Goal: Find specific page/section: Find specific page/section

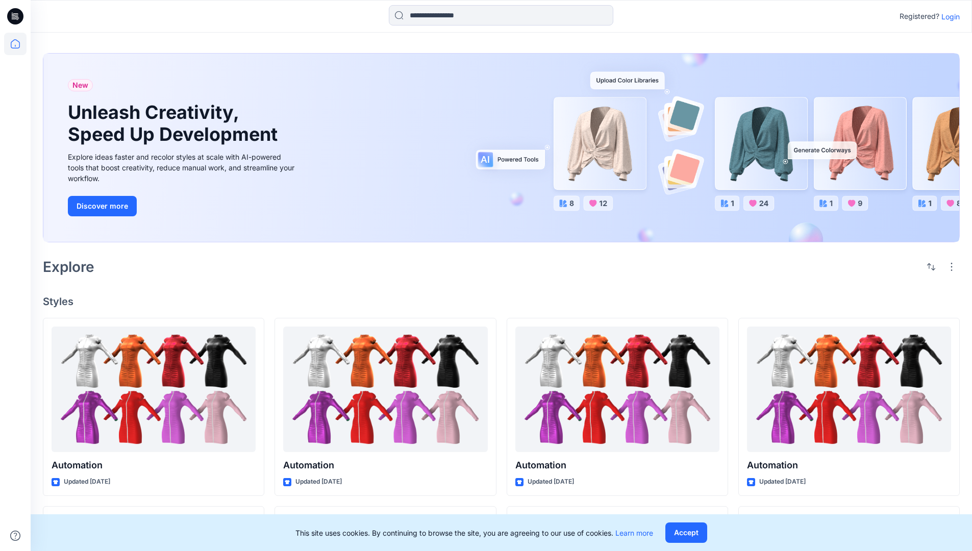
click at [948, 16] on p "Login" at bounding box center [950, 16] width 18 height 11
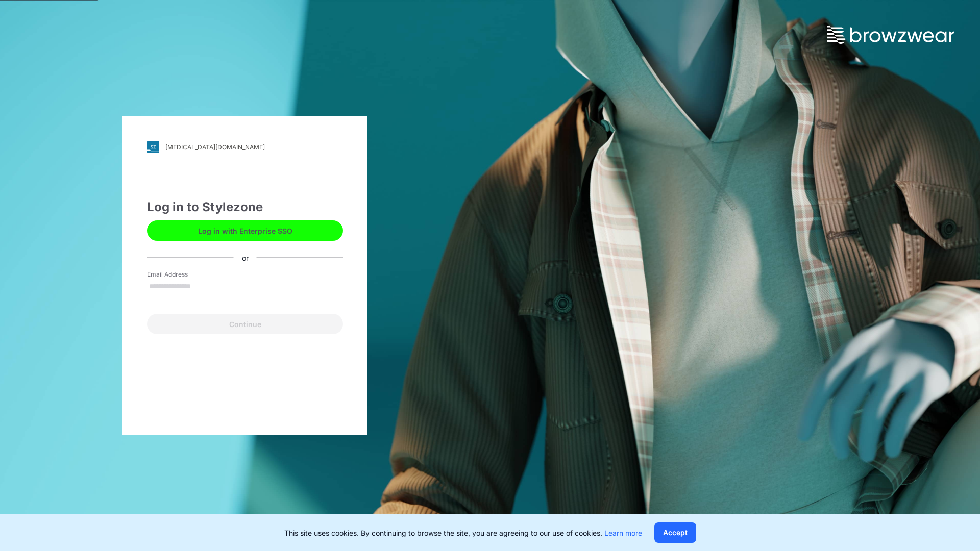
click at [202, 286] on input "Email Address" at bounding box center [245, 286] width 196 height 15
type input "**********"
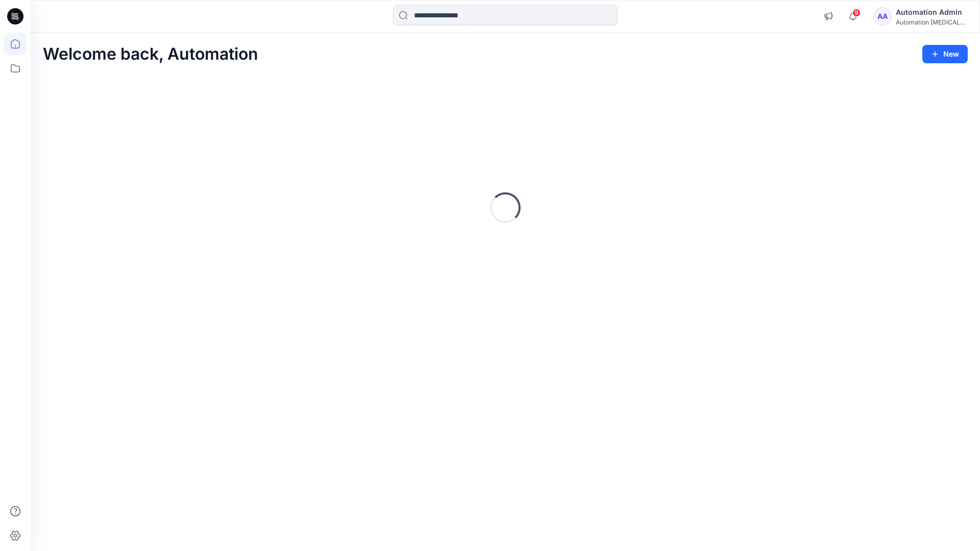
click at [19, 44] on icon at bounding box center [15, 43] width 9 height 9
click at [17, 68] on icon at bounding box center [15, 68] width 22 height 22
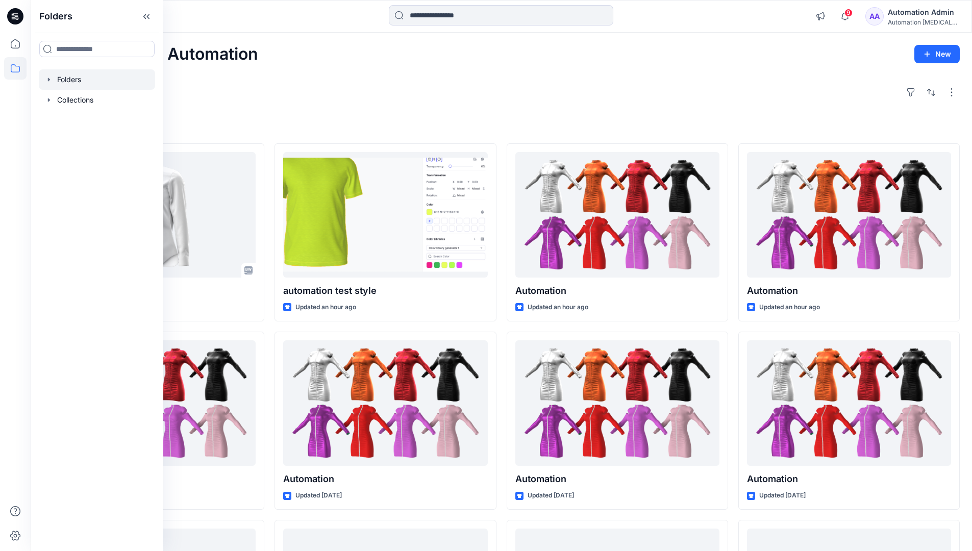
click at [109, 80] on div at bounding box center [97, 79] width 116 height 20
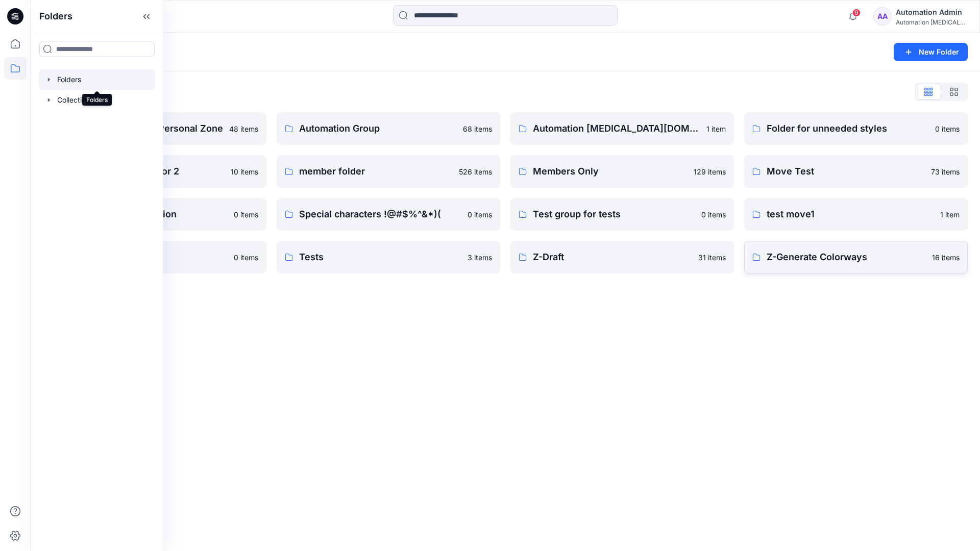
click at [820, 261] on p "Z-Generate Colorways" at bounding box center [845, 257] width 159 height 14
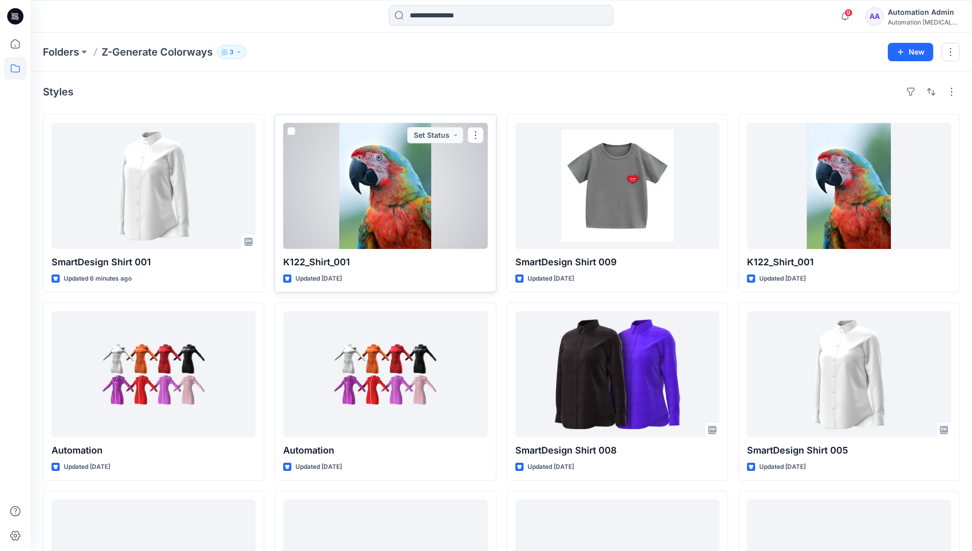
click at [291, 131] on span at bounding box center [291, 131] width 8 height 8
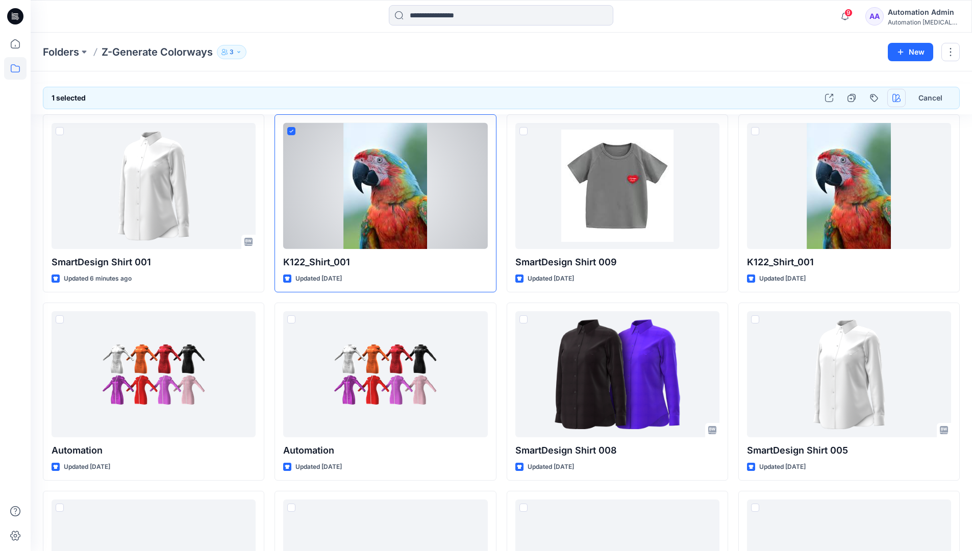
click at [894, 94] on icon "button" at bounding box center [896, 98] width 8 height 8
